Goal: Answer question/provide support: Share knowledge or assist other users

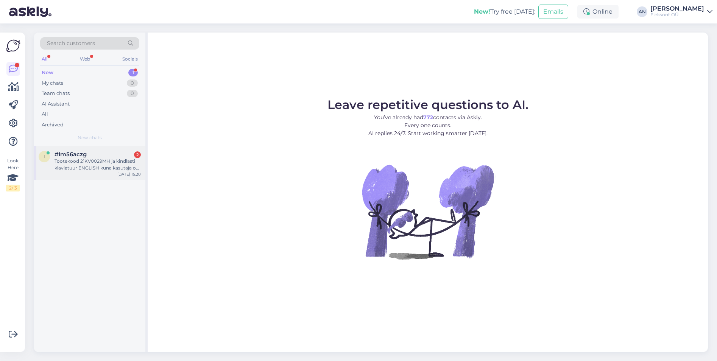
click at [78, 167] on div "Tootekood 21KV0029MH ja kindlasti klaviatuur ENGLISH kuna kasutaja on mul UK ko…" at bounding box center [98, 165] width 86 height 14
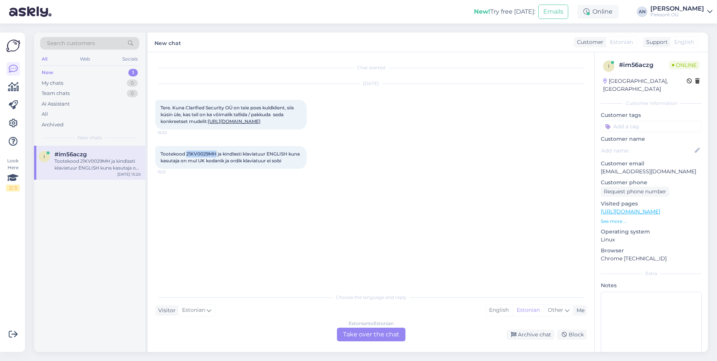
drag, startPoint x: 186, startPoint y: 167, endPoint x: 216, endPoint y: 166, distance: 29.5
click at [216, 164] on span "Tootekood 21KV0029MH ja kindlasti klaviatuur ENGLISH kuna kasutaja on mul UK ko…" at bounding box center [231, 157] width 141 height 12
copy span "21KV0029MH"
click at [369, 331] on div "Estonian to Estonian Take over the chat" at bounding box center [371, 335] width 69 height 14
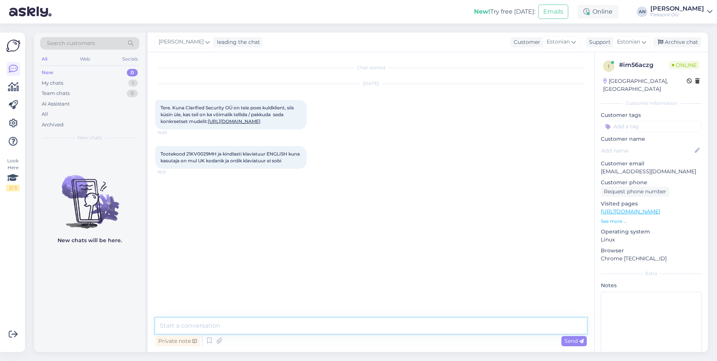
click at [317, 326] on textarea at bounding box center [371, 326] width 432 height 16
type textarea "Tere"
type textarea "Saame pakkuda sama masinat"
click at [256, 124] on link "[URL][DOMAIN_NAME]" at bounding box center [234, 122] width 53 height 6
click at [298, 328] on textarea "Saame pakkuda sama masinat" at bounding box center [371, 326] width 432 height 16
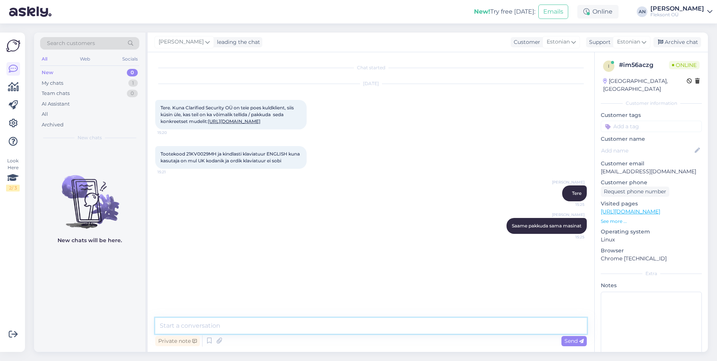
type textarea "u"
type textarea "U"
type textarea "Kohe uurime tootjalt ka täpsemalt."
click at [250, 169] on div "Tootekood 21KV0029MH ja kindlasti klaviatuur ENGLISH kuna kasutaja on mul UK ko…" at bounding box center [230, 157] width 151 height 23
click at [222, 124] on link "[URL][DOMAIN_NAME]" at bounding box center [234, 122] width 53 height 6
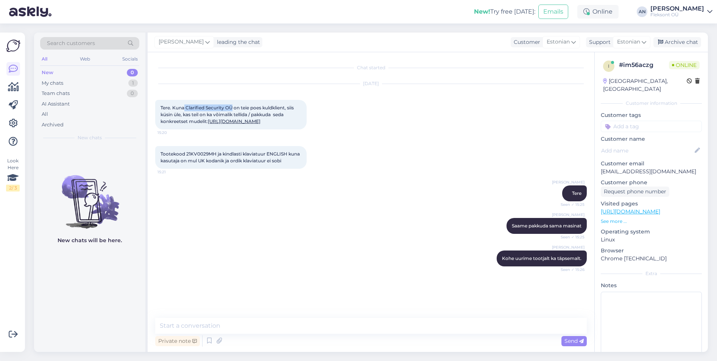
drag, startPoint x: 185, startPoint y: 107, endPoint x: 232, endPoint y: 107, distance: 47.3
click at [232, 107] on span "Tere. Kuna Clarified Security OÜ on teie poes kuldklient, siis küsin üle, kas t…" at bounding box center [228, 114] width 134 height 19
copy span "Clarified Security OÜ"
click at [238, 325] on textarea at bounding box center [371, 326] width 432 height 16
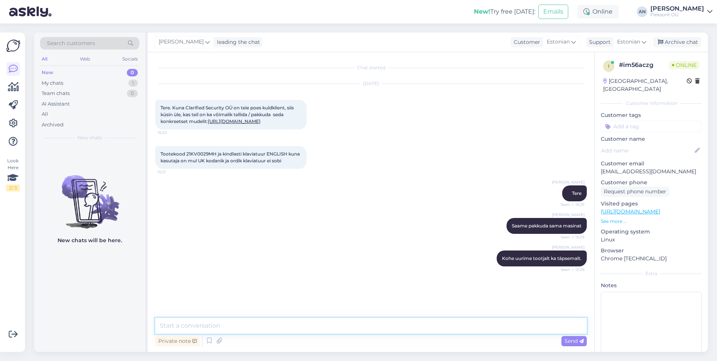
click at [211, 326] on textarea at bounding box center [371, 326] width 432 height 16
type textarea "4"
type textarea "Saame hinnaks pakkuda 4296€ KM-ga/tk"
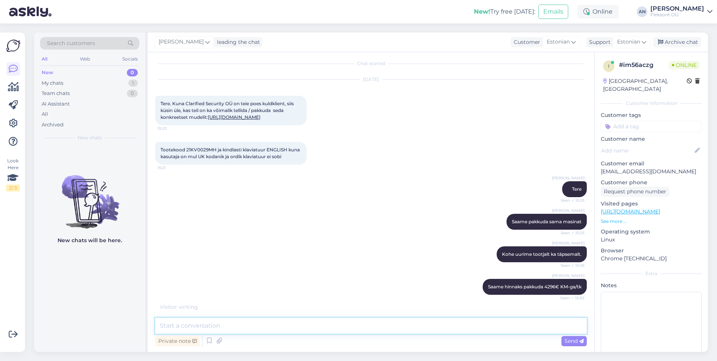
scroll to position [42, 0]
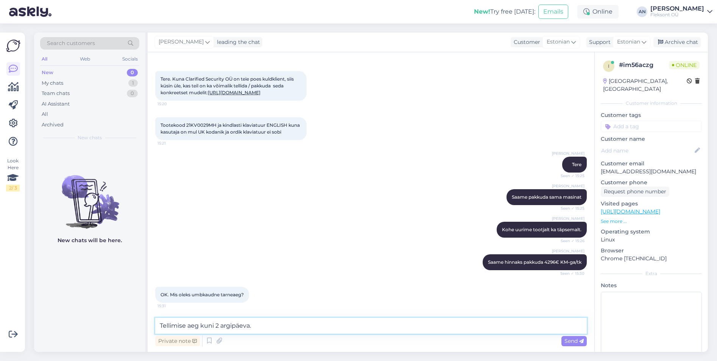
type textarea "Tellimise aeg kuni 2 argipäeva."
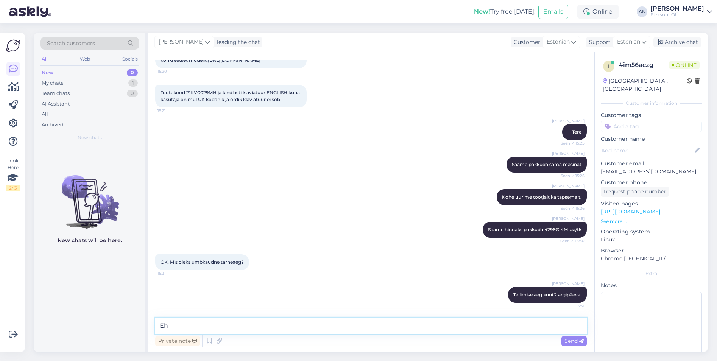
type textarea "E"
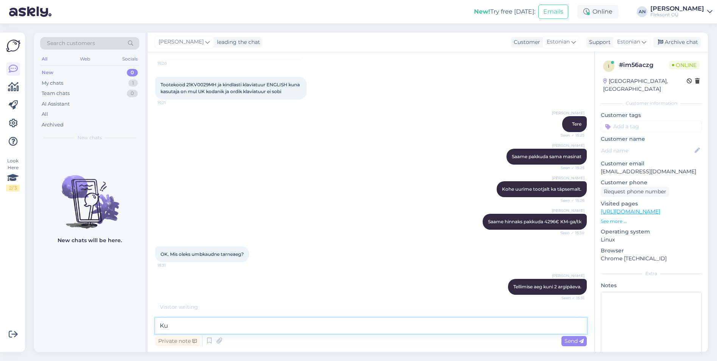
type textarea "K"
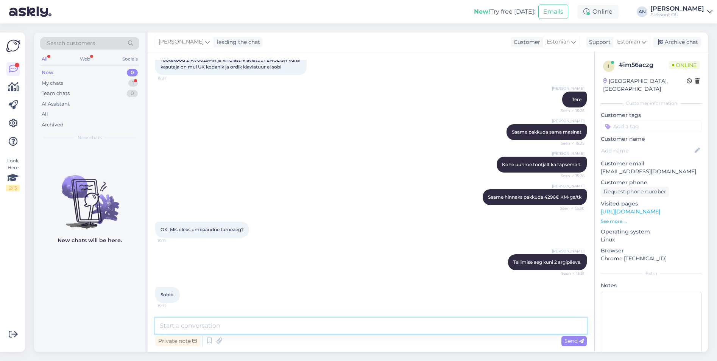
type textarea "K"
type textarea "P"
type textarea "K"
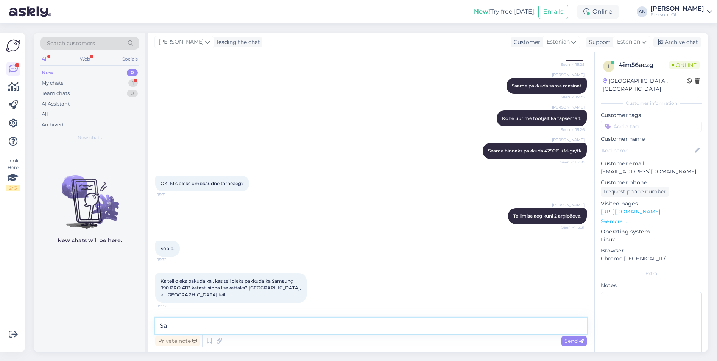
type textarea "S"
drag, startPoint x: 190, startPoint y: 289, endPoint x: 161, endPoint y: 291, distance: 29.6
click at [161, 291] on div "Ks teil oleks pakuda ka , kas teil oleks pakkuda ka Samsung 990 PRO 4TB ketast …" at bounding box center [230, 288] width 151 height 30
copy span "990 PRO 4TB"
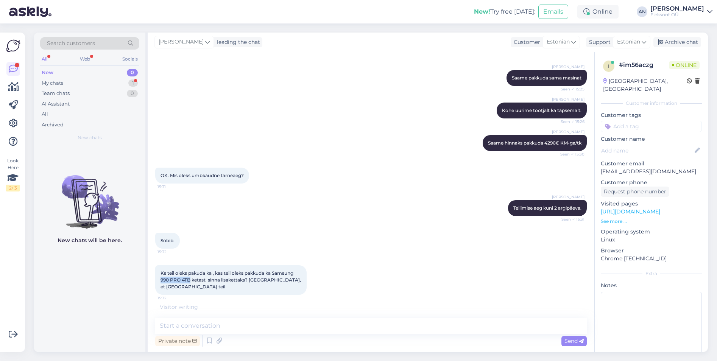
click at [182, 285] on div "Ks teil oleks pakuda ka , kas teil oleks pakkuda ka Samsung 990 PRO 4TB ketast …" at bounding box center [230, 280] width 151 height 30
drag, startPoint x: 164, startPoint y: 284, endPoint x: 192, endPoint y: 283, distance: 27.7
click at [192, 283] on span "Ks teil oleks pakuda ka , kas teil oleks pakkuda ka Samsung 990 PRO 4TB ketast …" at bounding box center [232, 279] width 142 height 19
drag, startPoint x: 192, startPoint y: 283, endPoint x: 211, endPoint y: 292, distance: 21.7
click at [211, 292] on div "Ks teil oleks pakuda ka , kas teil oleks pakkuda ka Samsung 990 PRO 4TB ketast …" at bounding box center [230, 280] width 151 height 30
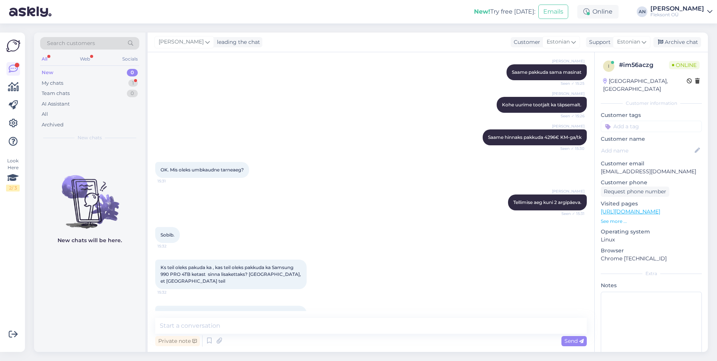
scroll to position [193, 0]
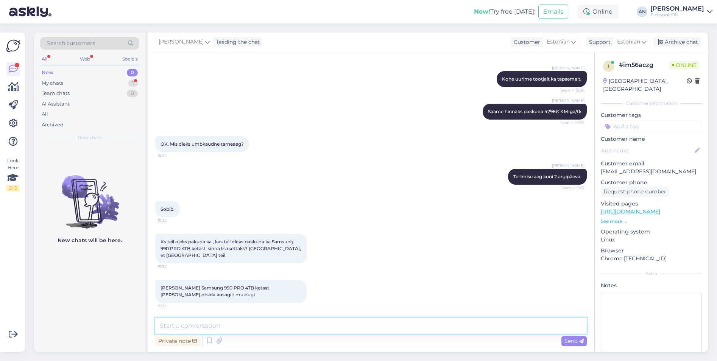
click at [224, 332] on textarea at bounding box center [371, 326] width 432 height 16
type textarea "Saame tellida ka SSD-d"
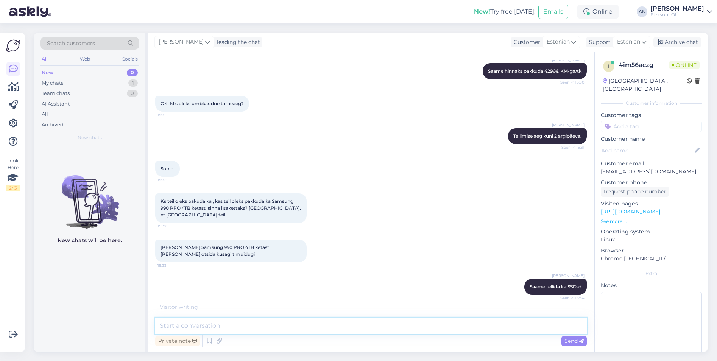
click at [217, 323] on textarea at bounding box center [371, 326] width 432 height 16
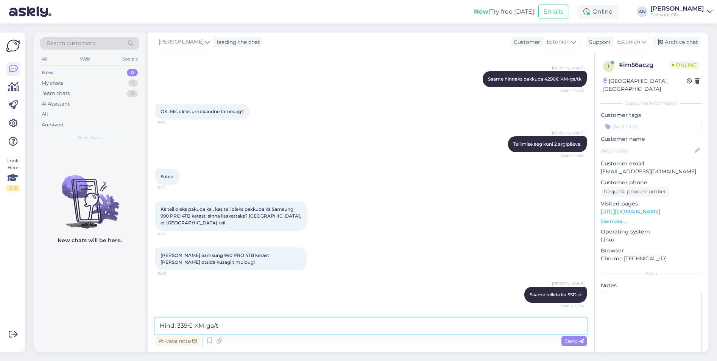
type textarea "Hind: 339€ KM-ga/tk"
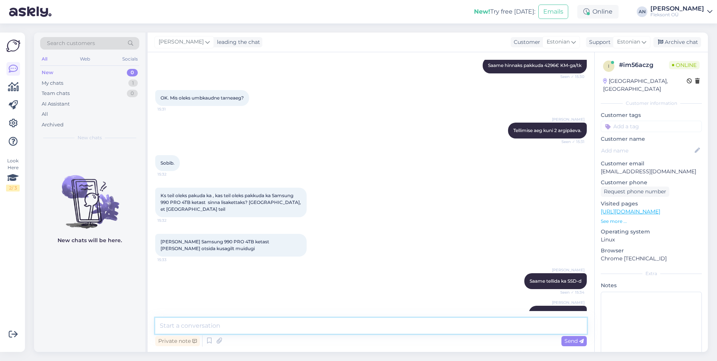
scroll to position [258, 0]
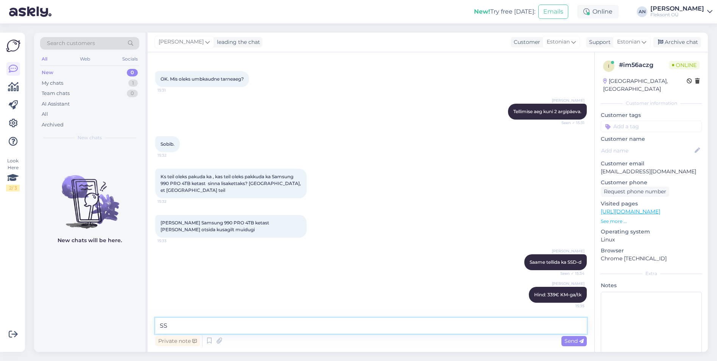
type textarea "S"
click at [283, 256] on div "[PERSON_NAME] [PERSON_NAME] tellida ka SSD-d Seen ✓ 15:34" at bounding box center [371, 262] width 432 height 33
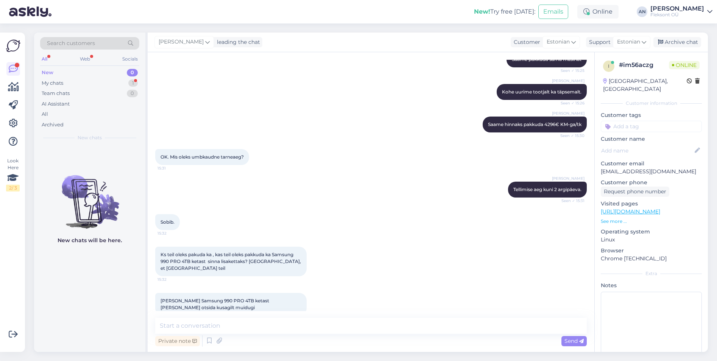
scroll to position [304, 0]
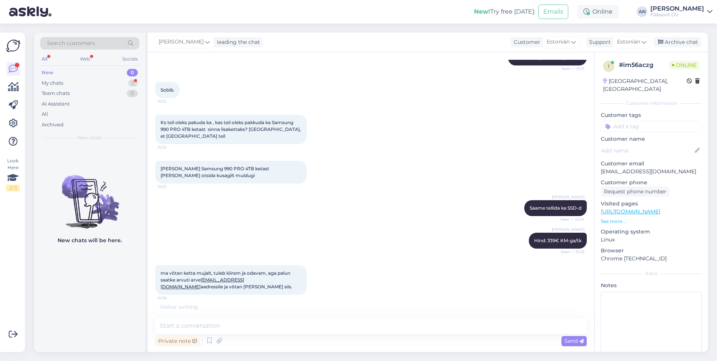
click at [202, 134] on div "Ks teil oleks pakuda ka , kas teil oleks pakkuda ka Samsung 990 PRO 4TB ketast …" at bounding box center [230, 130] width 151 height 30
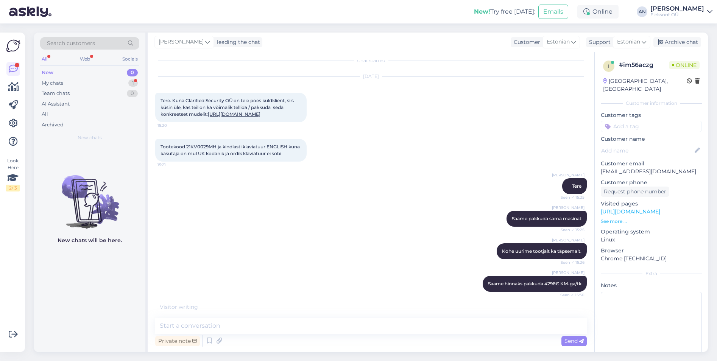
scroll to position [0, 0]
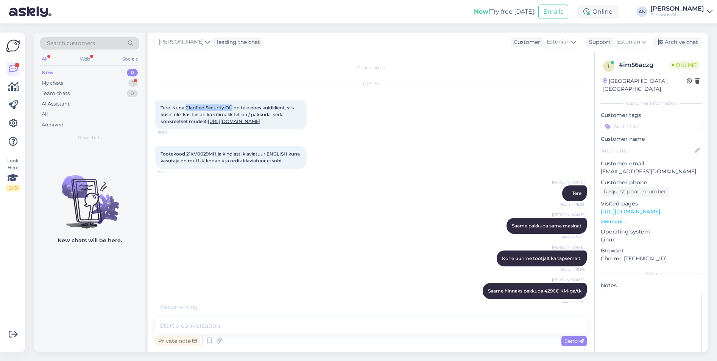
drag, startPoint x: 186, startPoint y: 108, endPoint x: 232, endPoint y: 107, distance: 45.8
click at [232, 107] on span "Tere. Kuna Clarified Security OÜ on teie poes kuldklient, siis küsin üle, kas t…" at bounding box center [228, 114] width 134 height 19
copy span "Clarified Security OÜ"
click at [248, 329] on textarea at bounding box center [371, 326] width 432 height 16
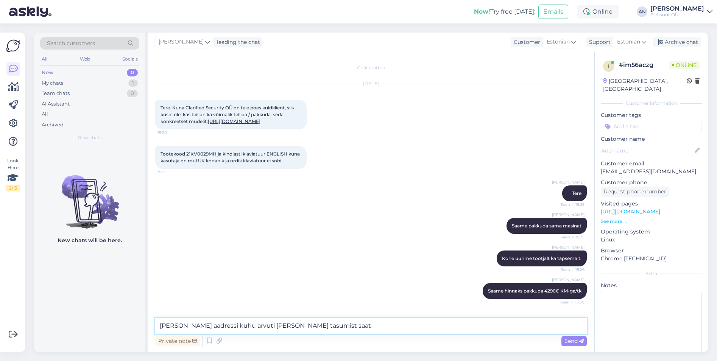
type textarea "[PERSON_NAME] aadressi kuhu arvuti [PERSON_NAME] tasumist saata"
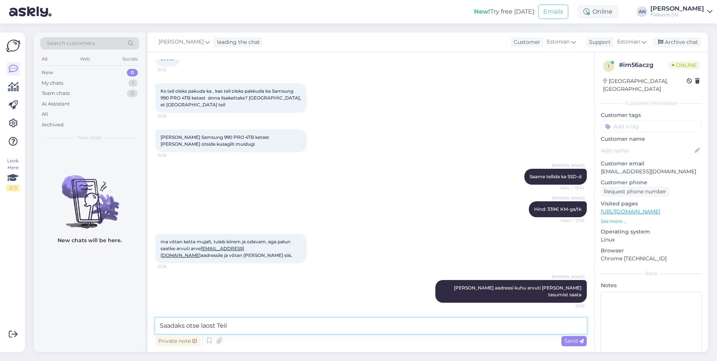
type textarea "Saadaks otse laost Teile"
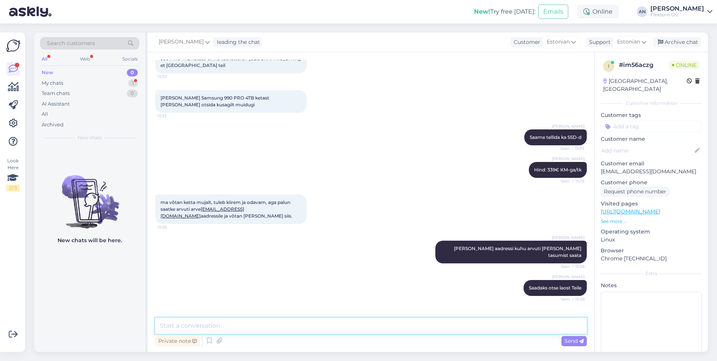
scroll to position [436, 0]
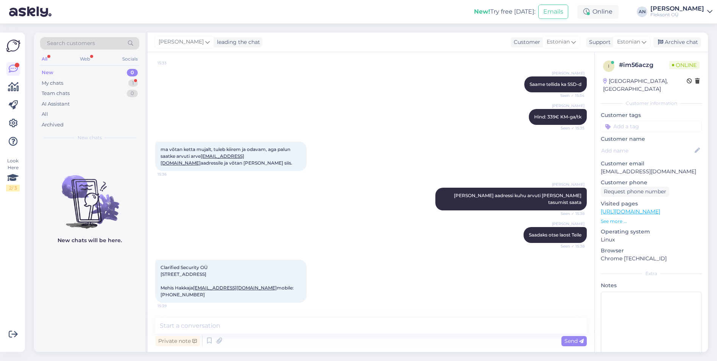
click at [162, 265] on span "Clarified Security OÜ [STREET_ADDRESS] Mehis Hakkaja [EMAIL_ADDRESS][DOMAIN_NAM…" at bounding box center [228, 281] width 134 height 33
click at [63, 80] on div "My chats" at bounding box center [53, 84] width 22 height 8
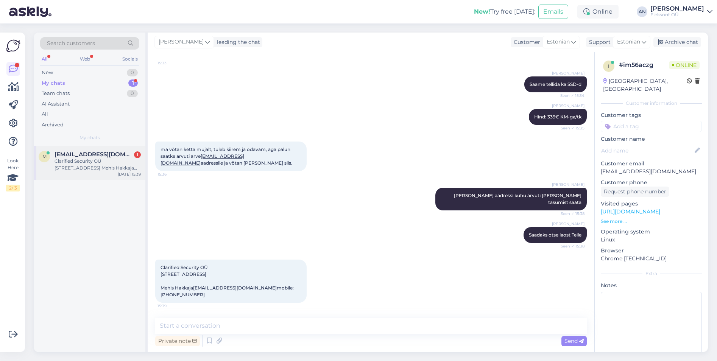
click at [76, 162] on div "Clarified Security OÜ [STREET_ADDRESS] Mehis Hakkaja [EMAIL_ADDRESS][DOMAIN_NAM…" at bounding box center [98, 165] width 86 height 14
click at [237, 327] on textarea at bounding box center [371, 326] width 432 height 16
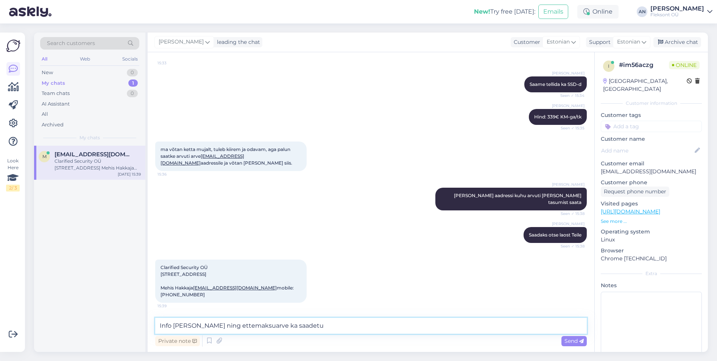
type textarea "Info [PERSON_NAME] ning ettemaksuarve ka saadetud"
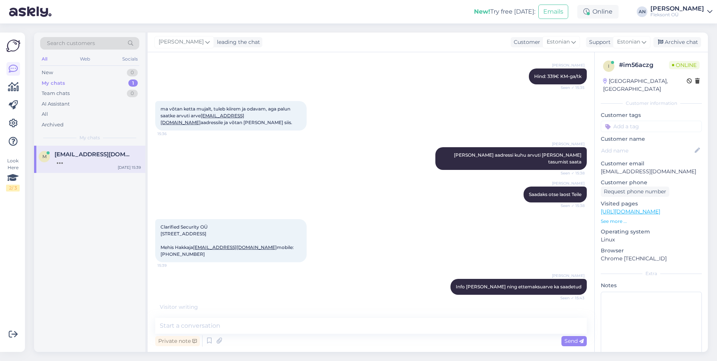
scroll to position [508, 0]
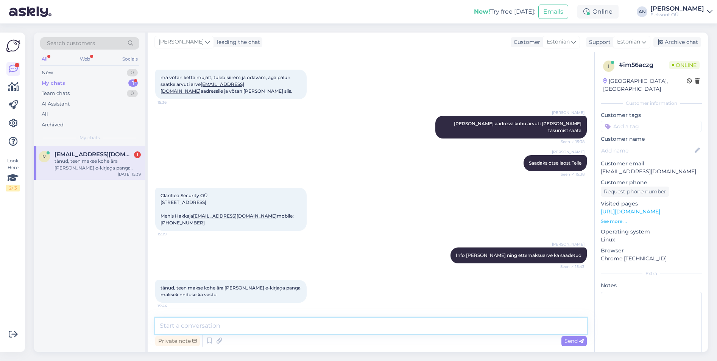
click at [326, 331] on textarea at bounding box center [371, 326] width 432 height 16
type textarea "K"
type textarea "Aitäh"
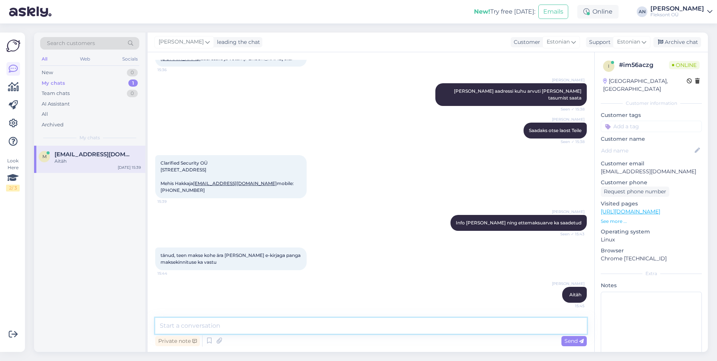
click at [231, 329] on textarea at bounding box center [371, 326] width 432 height 16
type textarea "Makse [PERSON_NAME]"
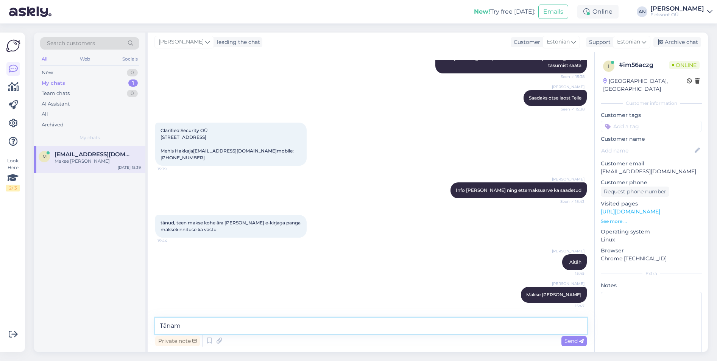
type textarea "Täname"
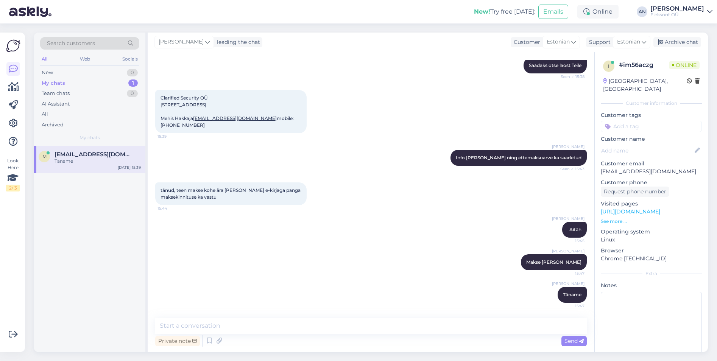
drag, startPoint x: 225, startPoint y: 126, endPoint x: 151, endPoint y: 87, distance: 83.9
click at [151, 87] on div "Chat started [DATE] Tere. Kuna Clarified Security OÜ on teie poes kuldklient, s…" at bounding box center [371, 202] width 447 height 300
copy span "Clarified Security OÜ [STREET_ADDRESS] Mehis Hakkaja [EMAIL_ADDRESS][DOMAIN_NAM…"
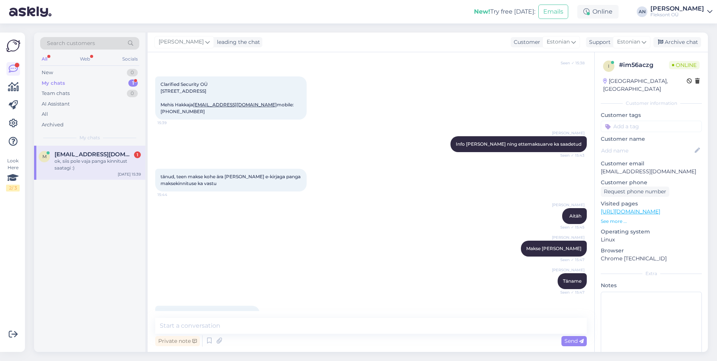
scroll to position [639, 0]
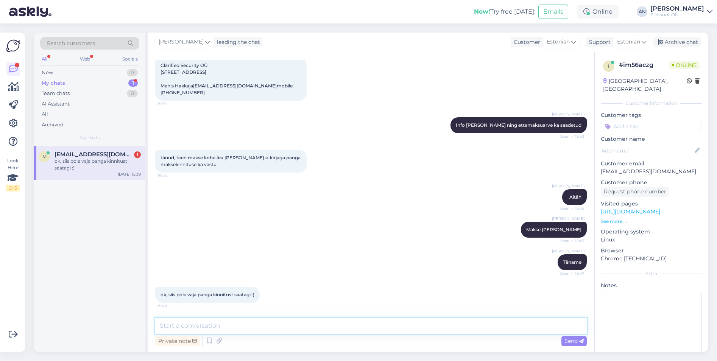
click at [264, 331] on textarea at bounding box center [371, 326] width 432 height 16
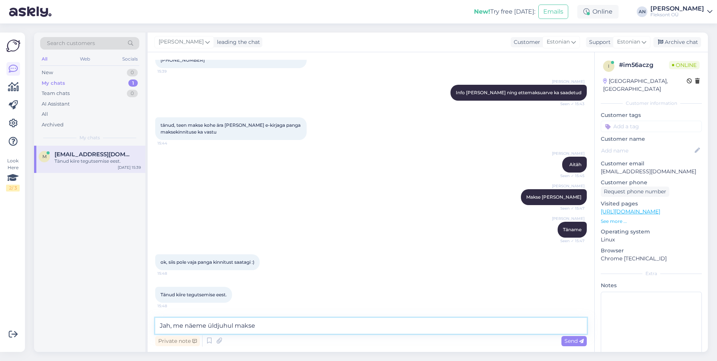
scroll to position [704, 0]
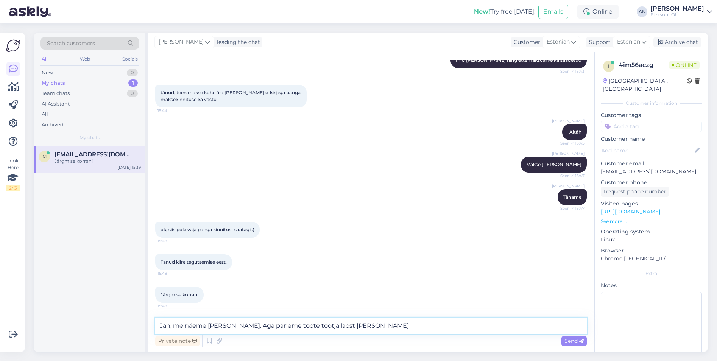
type textarea "Jah, me näeme [PERSON_NAME]. Aga paneme toote tootja laost [PERSON_NAME]."
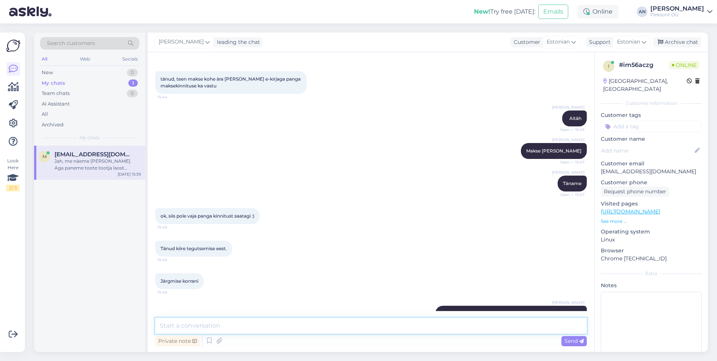
scroll to position [743, 0]
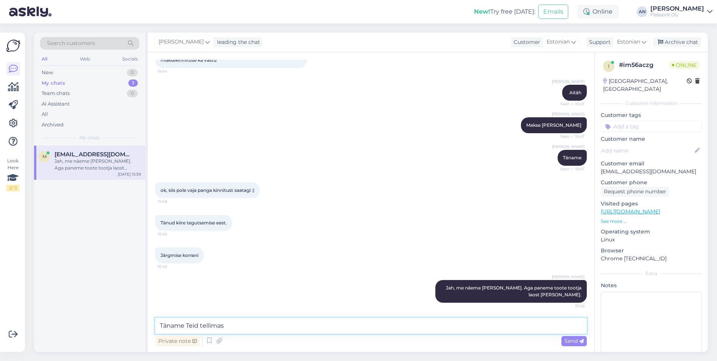
type textarea "Täname Teid tellimast"
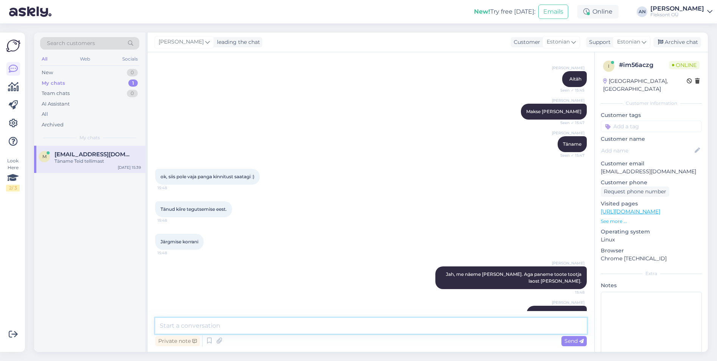
scroll to position [776, 0]
